Goal: Information Seeking & Learning: Check status

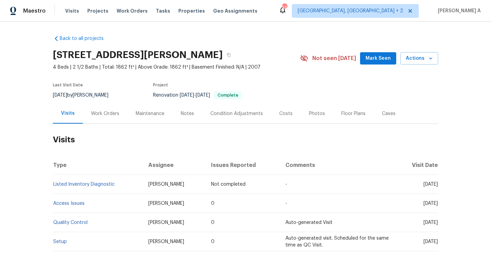
scroll to position [32, 0]
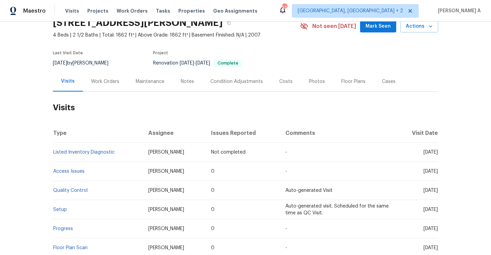
click at [111, 87] on div "Work Orders" at bounding box center [105, 81] width 45 height 20
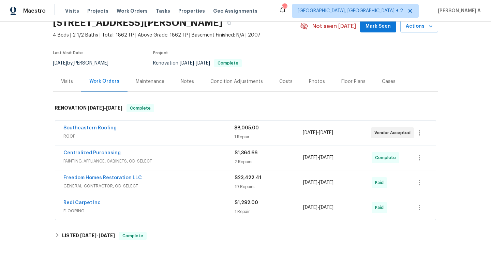
click at [154, 130] on div "Southeastern Roofing" at bounding box center [148, 129] width 171 height 8
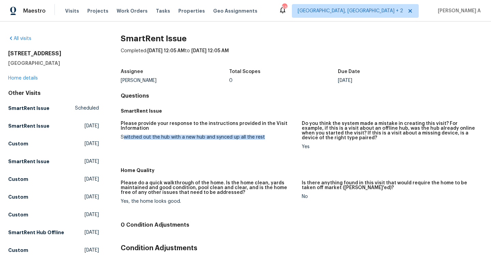
drag, startPoint x: 124, startPoint y: 137, endPoint x: 268, endPoint y: 137, distance: 144.3
click at [268, 137] on div "Switched out the hub with a new hub and synced up all the rest" at bounding box center [209, 137] width 176 height 5
copy div "witched out the hub with a new hub and synced up all the rest"
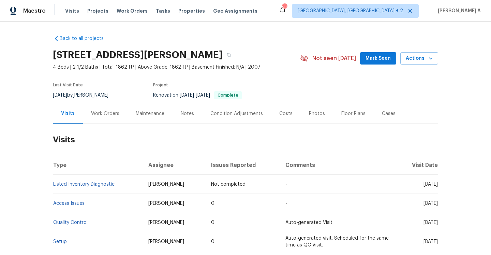
click at [99, 116] on div "Work Orders" at bounding box center [105, 113] width 28 height 7
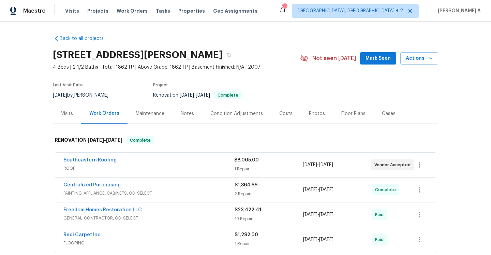
click at [75, 117] on div "Visits" at bounding box center [67, 113] width 28 height 20
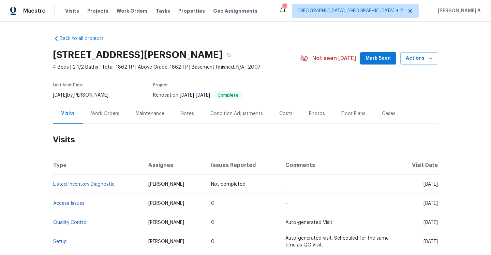
click at [291, 56] on div "[STREET_ADDRESS][PERSON_NAME]" at bounding box center [176, 55] width 247 height 18
